Goal: Find specific page/section: Find specific page/section

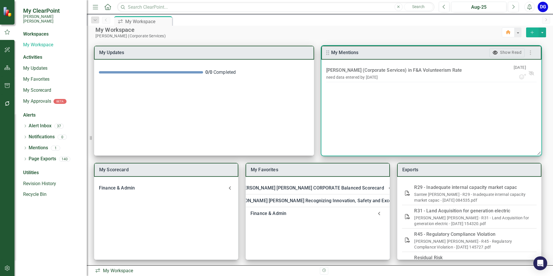
scroll to position [7, 0]
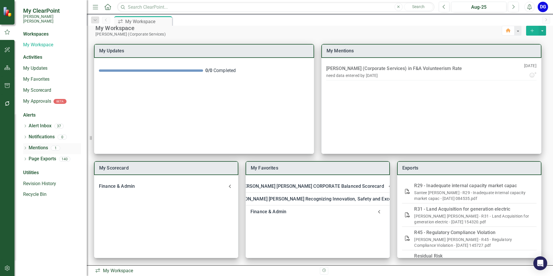
click at [36, 145] on link "Mentions" at bounding box center [38, 148] width 19 height 7
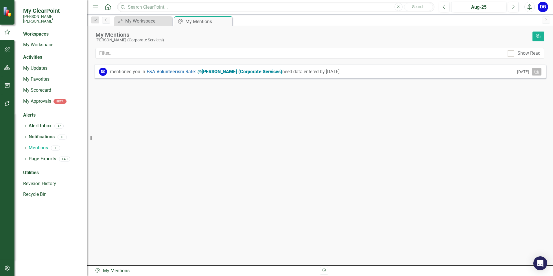
click at [539, 72] on icon "button" at bounding box center [536, 72] width 5 height 4
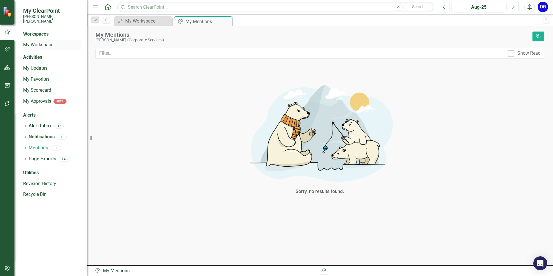
click at [48, 42] on link "My Workspace" at bounding box center [52, 45] width 58 height 7
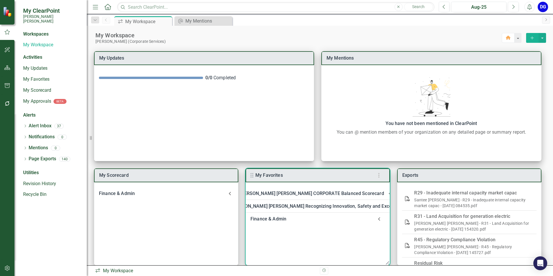
click at [270, 218] on div "Finance & Admin" at bounding box center [311, 219] width 123 height 8
click at [272, 236] on link "Welcome to F&A Departmental Scorecard" at bounding box center [308, 234] width 88 height 5
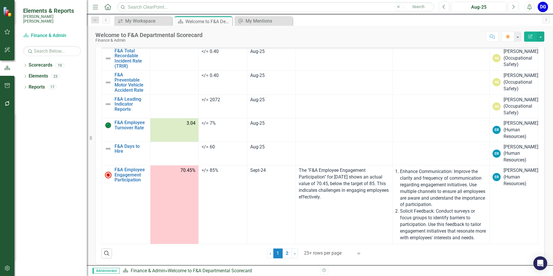
scroll to position [158, 0]
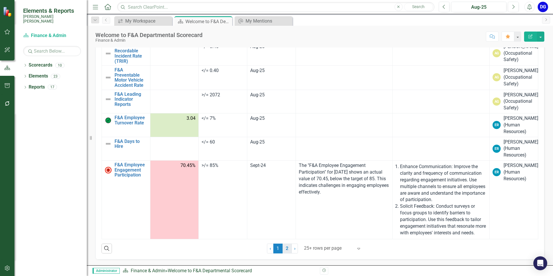
click at [284, 250] on link "2" at bounding box center [286, 248] width 9 height 10
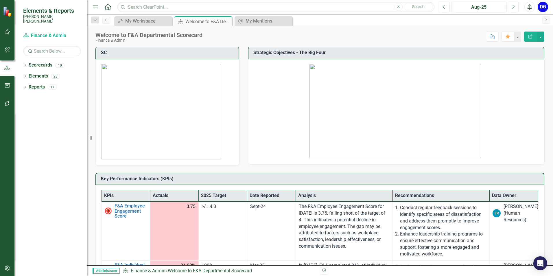
scroll to position [0, 0]
